Goal: Information Seeking & Learning: Learn about a topic

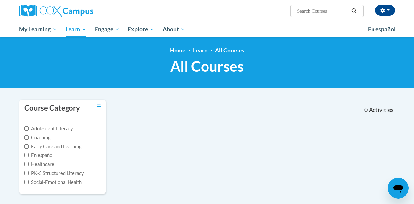
click at [269, 121] on div "Course Category Adolescent Literacy Coaching Early Care and Learning En español…" at bounding box center [206, 150] width 385 height 103
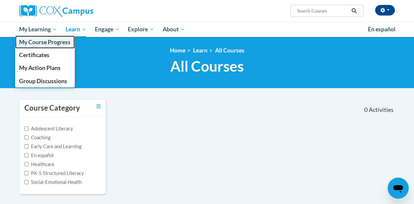
click at [39, 42] on span "My Course Progress" at bounding box center [44, 42] width 51 height 7
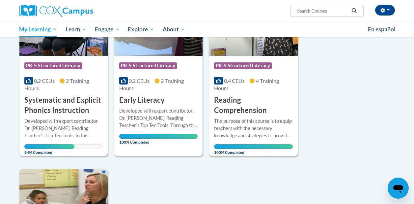
scroll to position [305, 0]
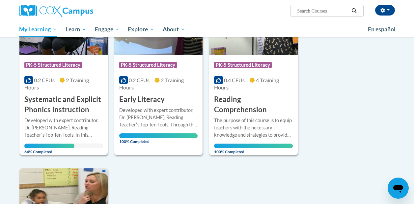
click at [54, 84] on div "0.2 CEUs 2 Training Hours" at bounding box center [63, 83] width 78 height 14
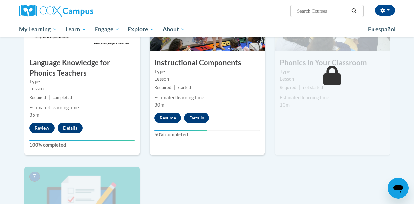
scroll to position [385, 0]
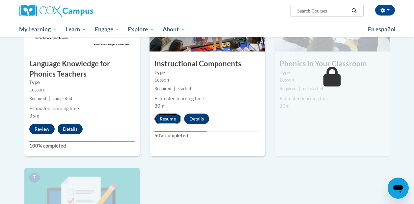
click at [167, 118] on button "Resume" at bounding box center [168, 118] width 27 height 11
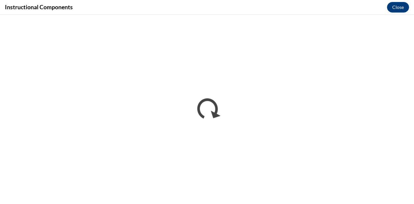
scroll to position [0, 0]
